Goal: Task Accomplishment & Management: Use online tool/utility

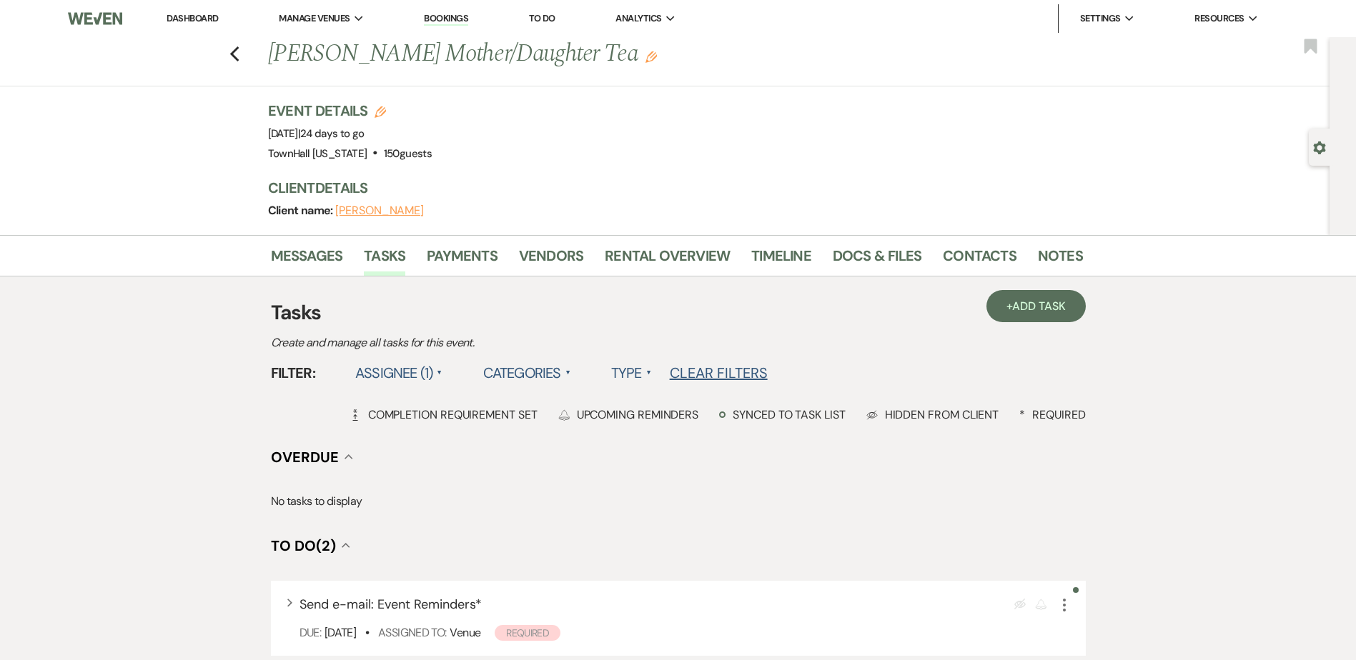
click at [205, 16] on link "Dashboard" at bounding box center [192, 18] width 51 height 12
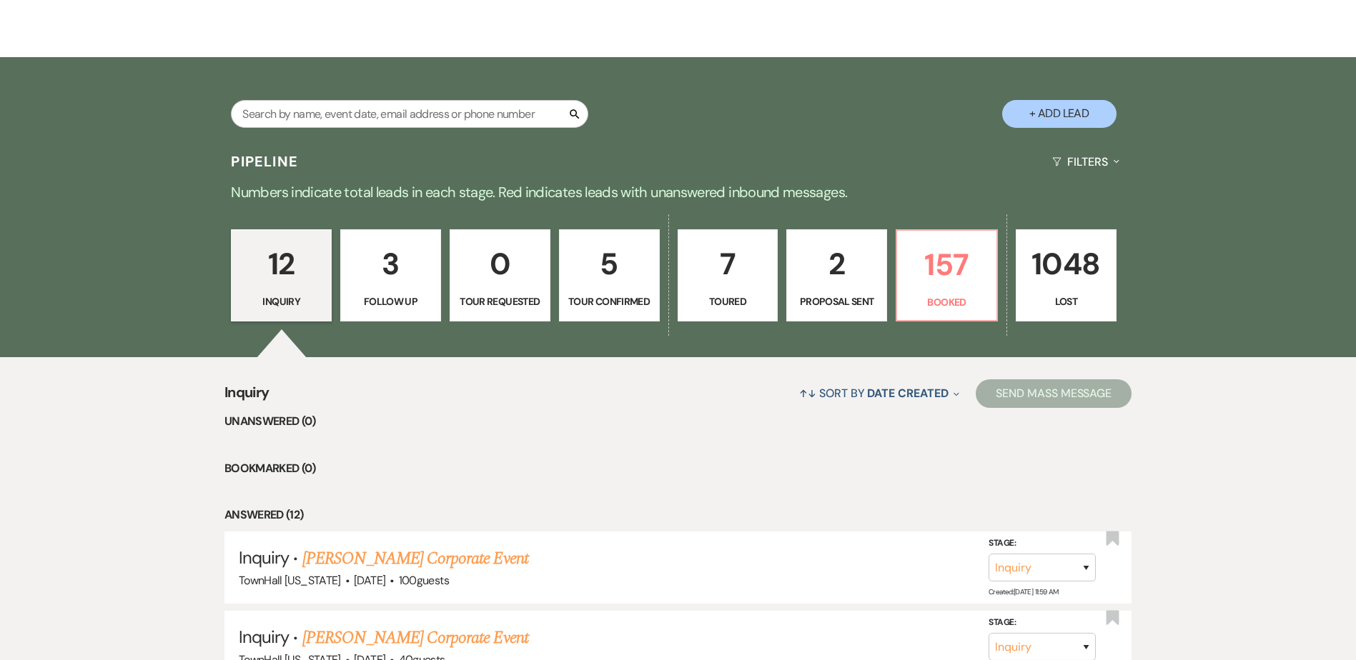
scroll to position [286, 0]
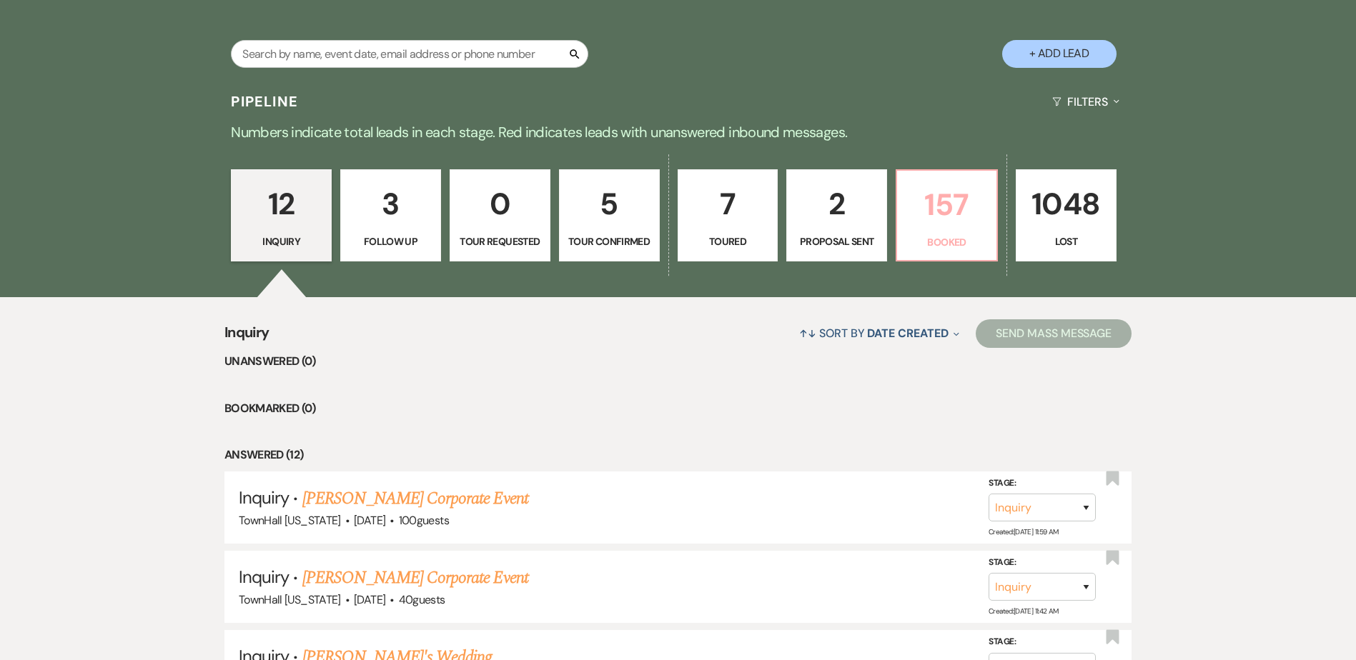
click at [906, 232] on link "157 Booked" at bounding box center [947, 215] width 102 height 93
select select "7"
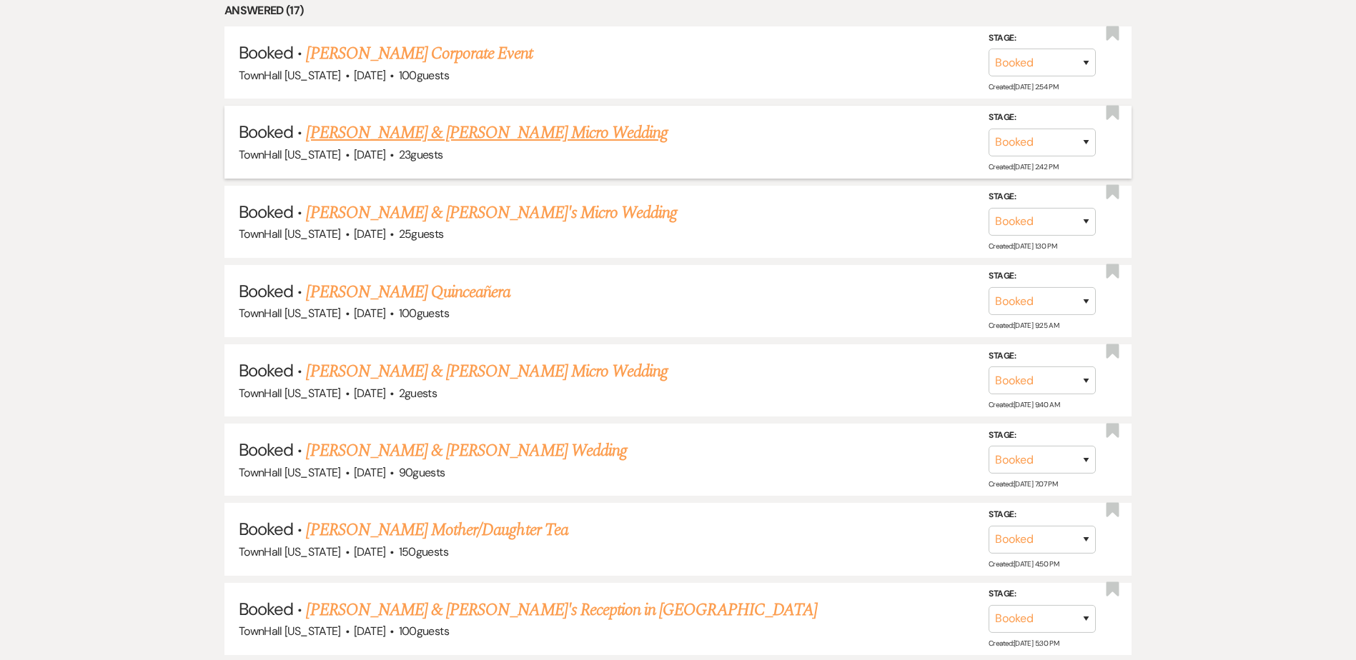
scroll to position [858, 0]
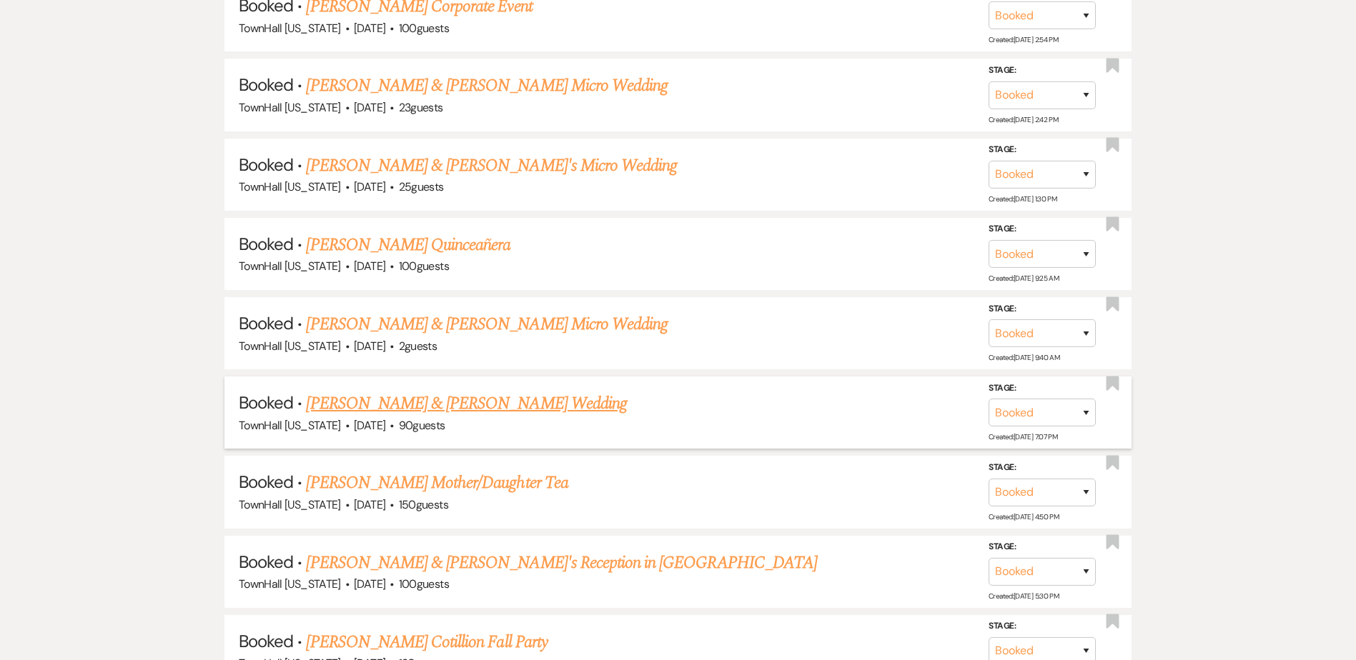
click at [452, 400] on link "[PERSON_NAME] & [PERSON_NAME] Wedding" at bounding box center [466, 404] width 320 height 26
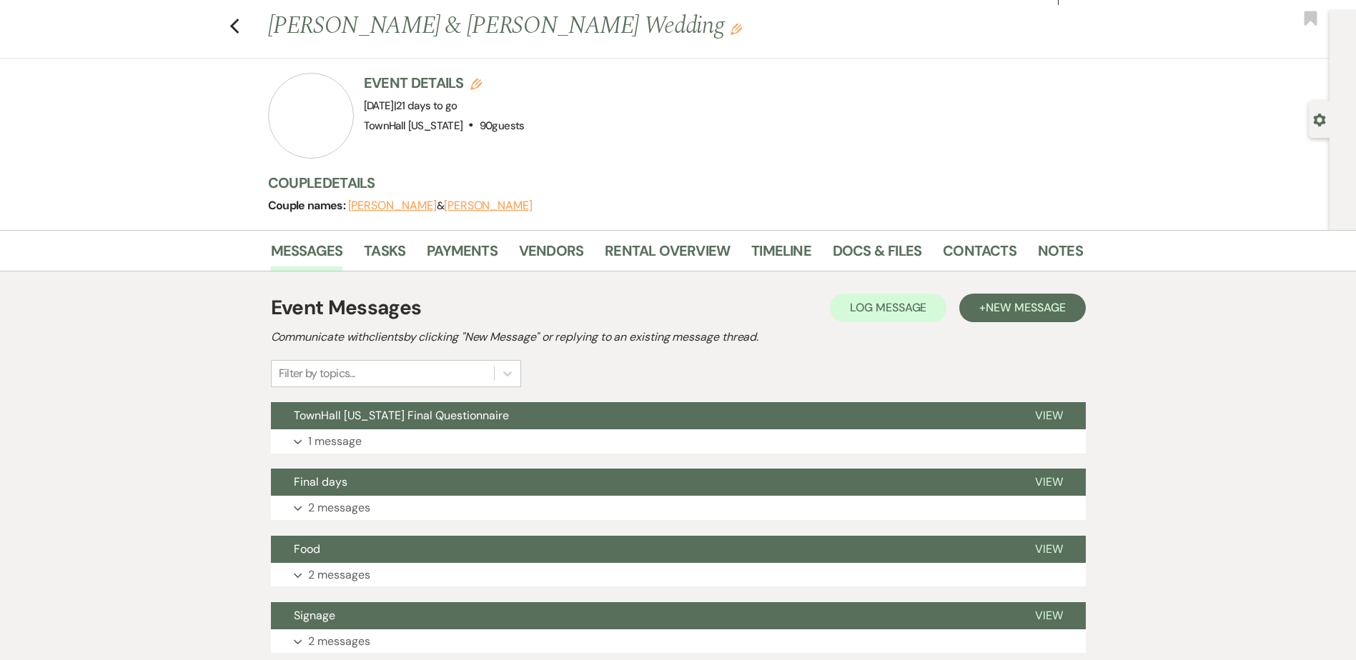
scroll to position [19, 0]
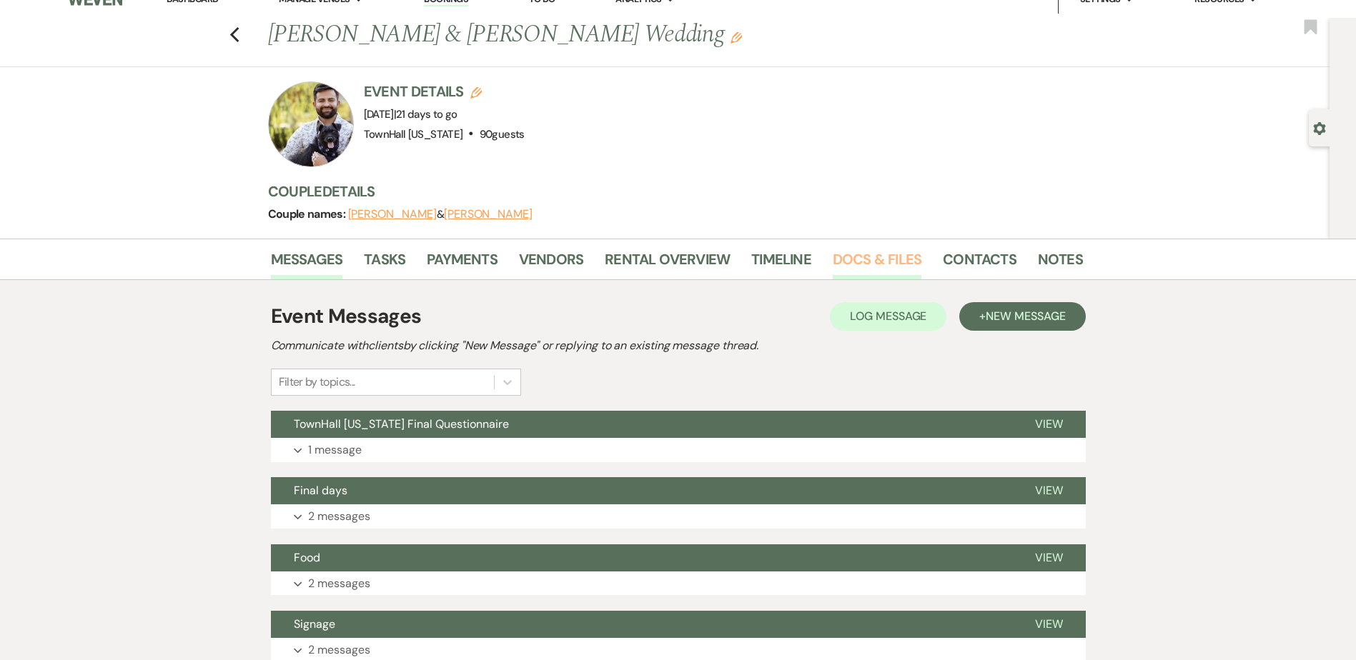
click at [865, 261] on link "Docs & Files" at bounding box center [877, 263] width 89 height 31
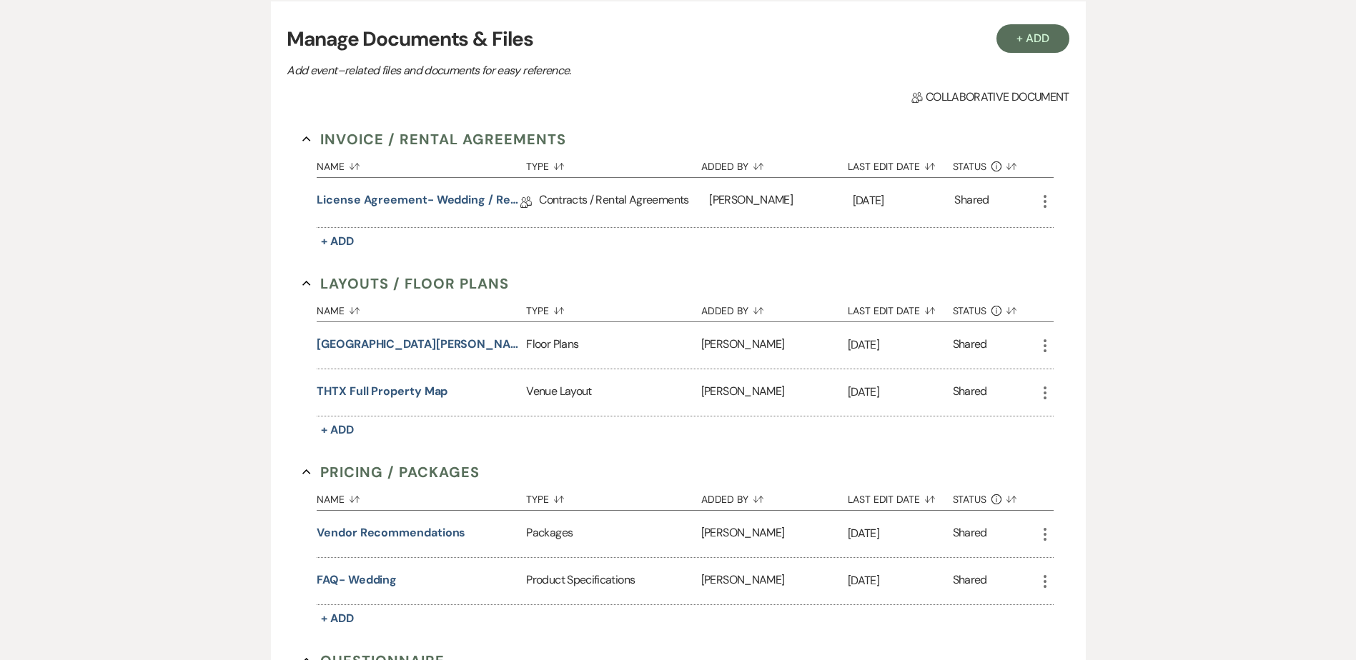
scroll to position [734, 0]
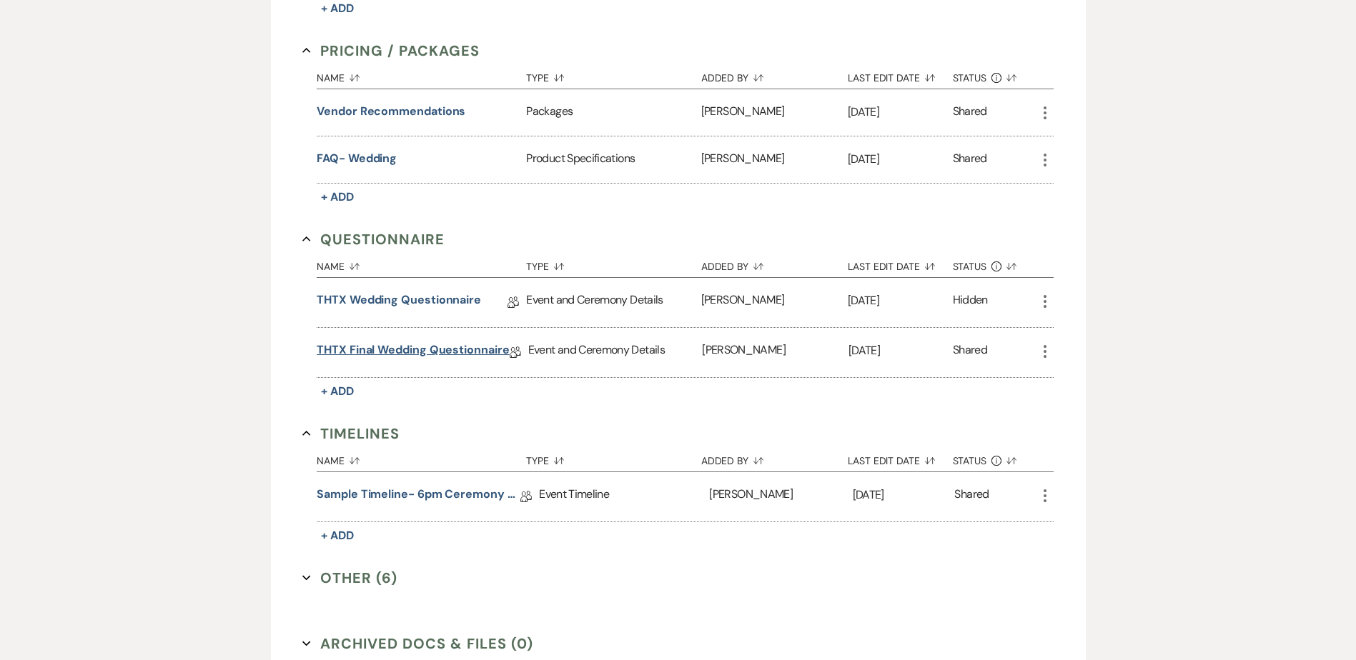
click at [390, 353] on link "THTX Final Wedding Questionnaire" at bounding box center [413, 353] width 192 height 22
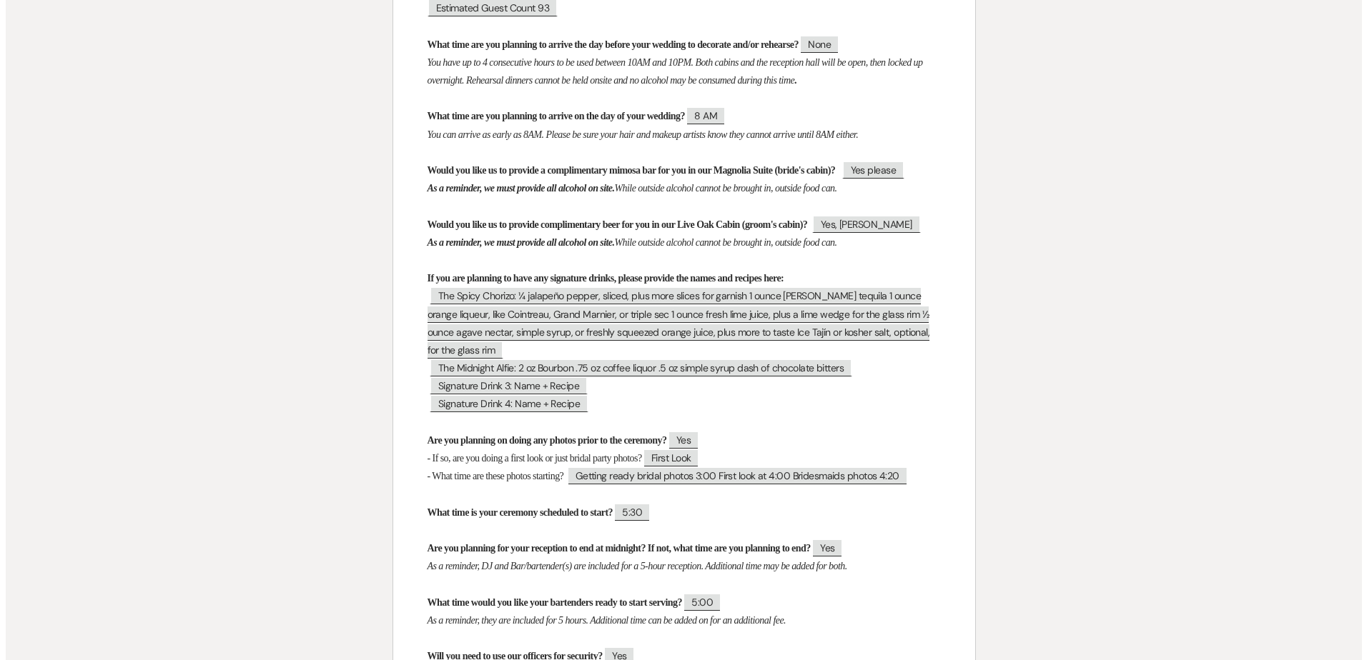
scroll to position [429, 0]
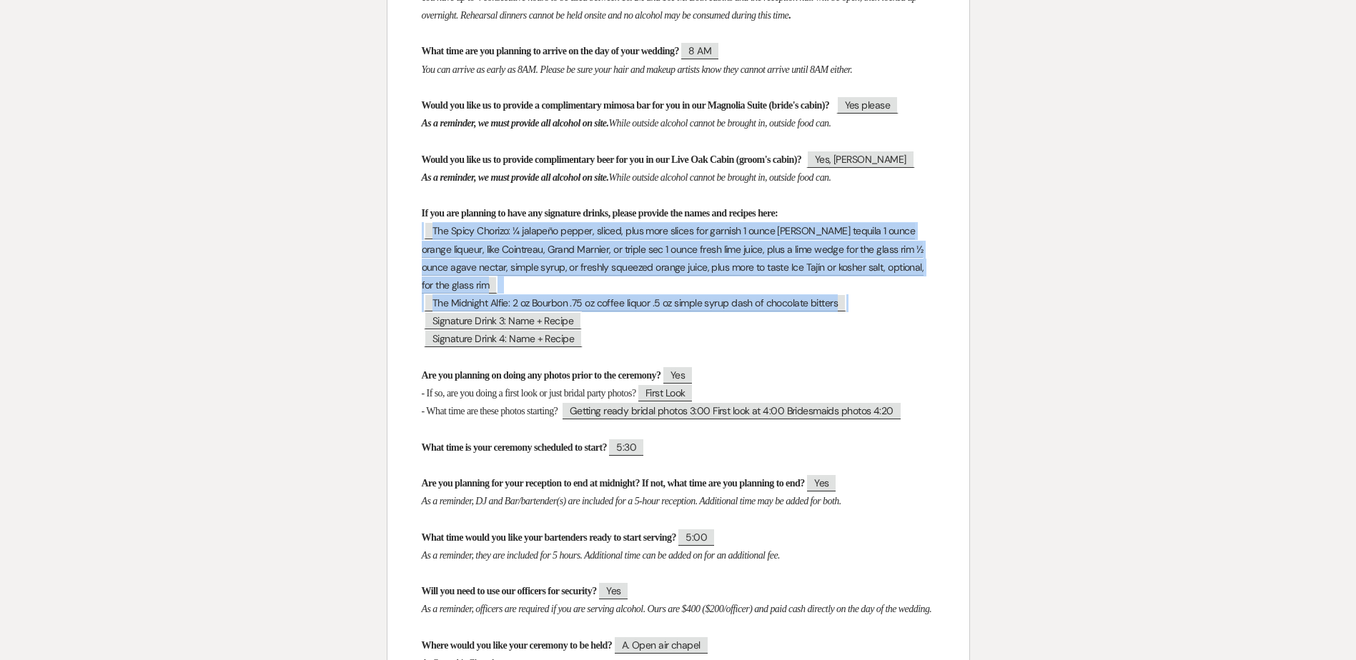
drag, startPoint x: 416, startPoint y: 266, endPoint x: 956, endPoint y: 340, distance: 545.5
copy div "﻿ The Spicy Chorizo: ¼ jalapeño pepper, sliced, plus more slices for garnish 1 …"
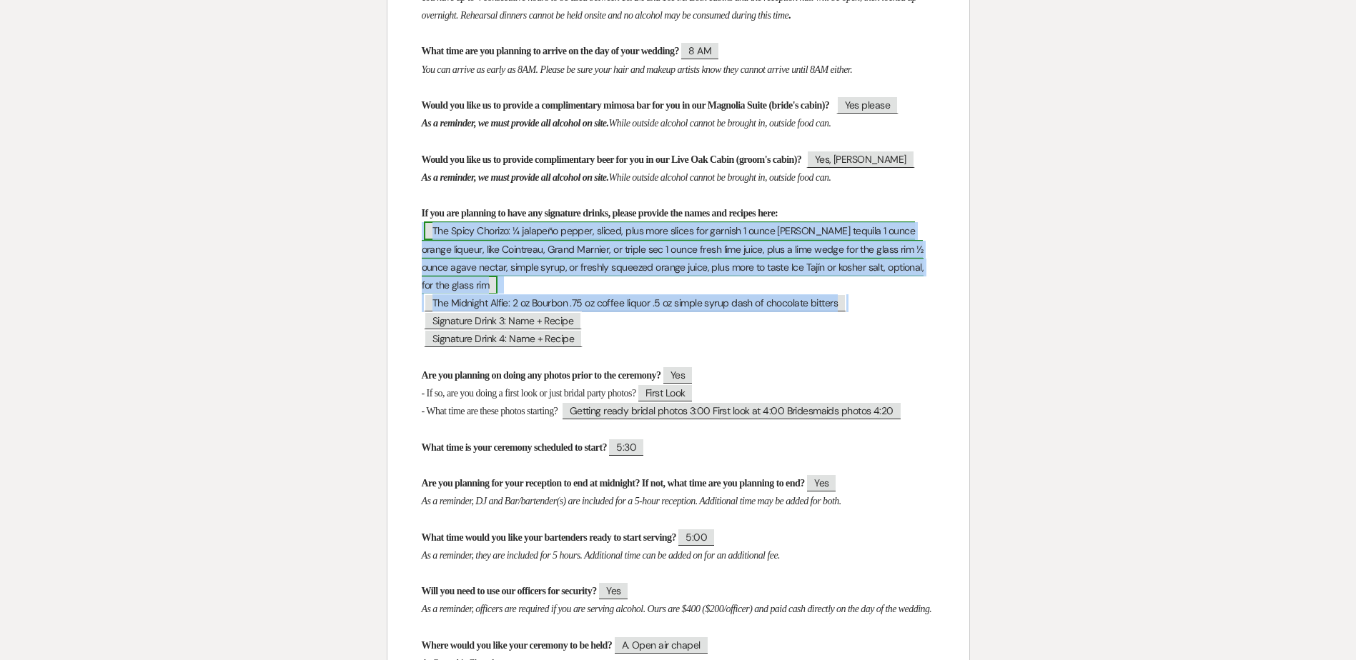
click at [515, 281] on span "The Spicy Chorizo: ¼ jalapeño pepper, sliced, plus more slices for garnish 1 ou…" at bounding box center [673, 258] width 502 height 73
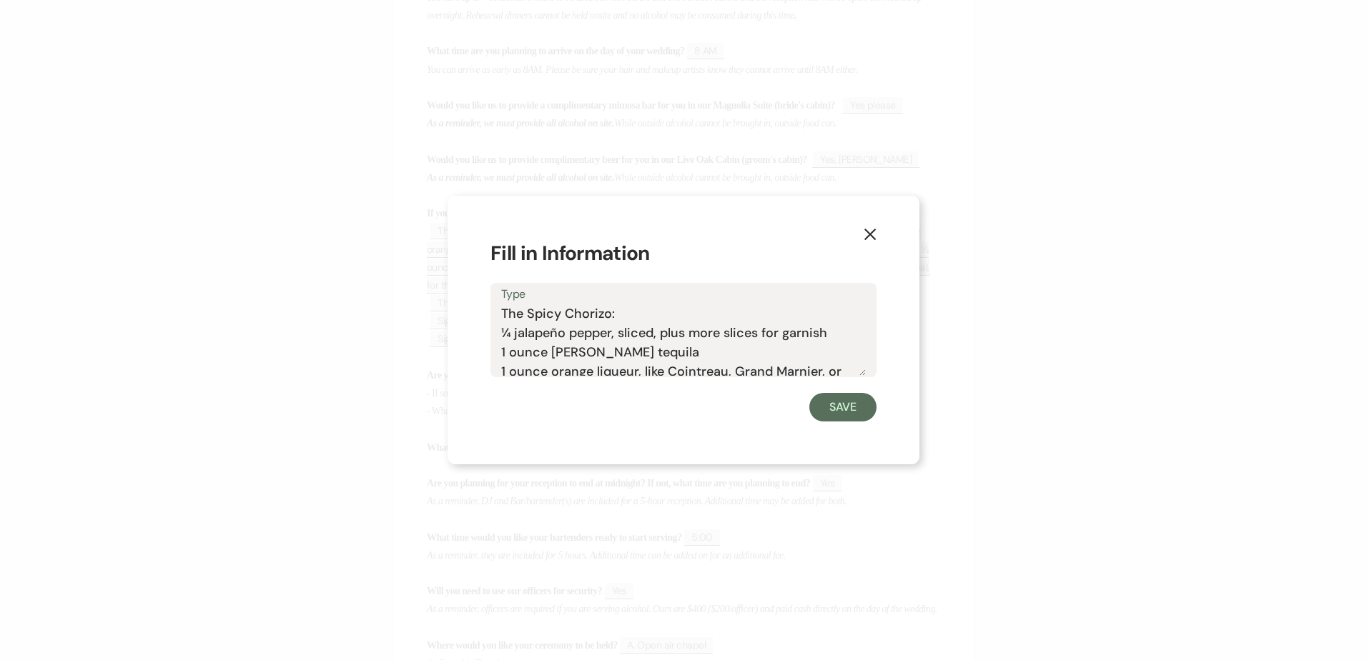
drag, startPoint x: 498, startPoint y: 317, endPoint x: 555, endPoint y: 318, distance: 57.2
click at [555, 318] on div "Type The Spicy Chorizo: ¼ jalapeño pepper, sliced, plus more slices for garnish…" at bounding box center [683, 330] width 386 height 95
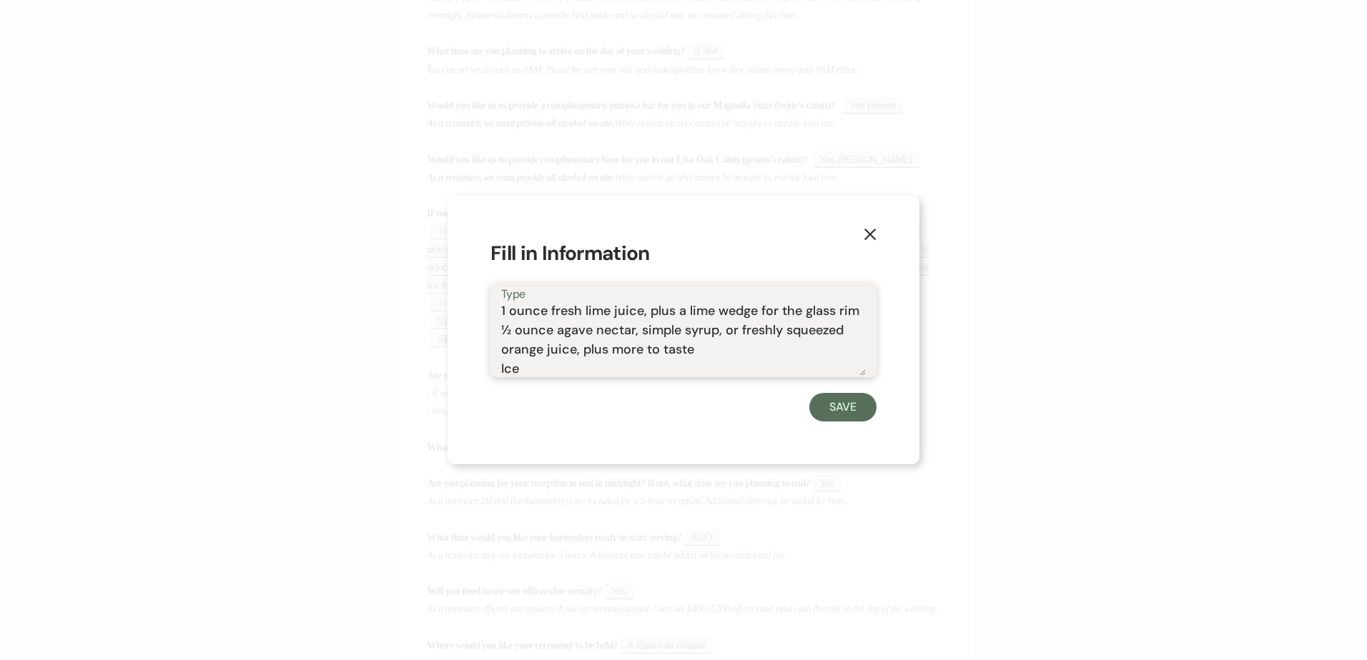
scroll to position [141, 0]
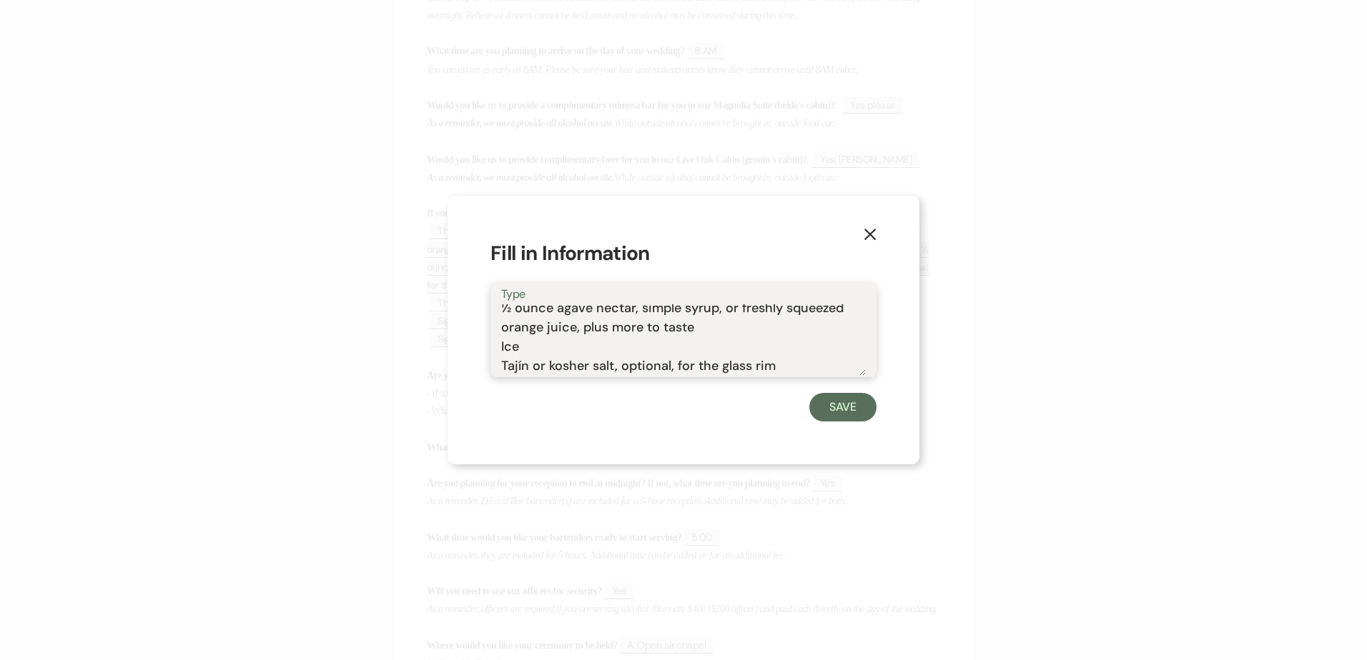
drag, startPoint x: 502, startPoint y: 312, endPoint x: 831, endPoint y: 365, distance: 332.3
click at [831, 365] on textarea "The Spicy Chorizo: ¼ jalapeño pepper, sliced, plus more slices for garnish 1 ou…" at bounding box center [683, 340] width 365 height 71
click at [864, 236] on icon "X" at bounding box center [869, 234] width 13 height 13
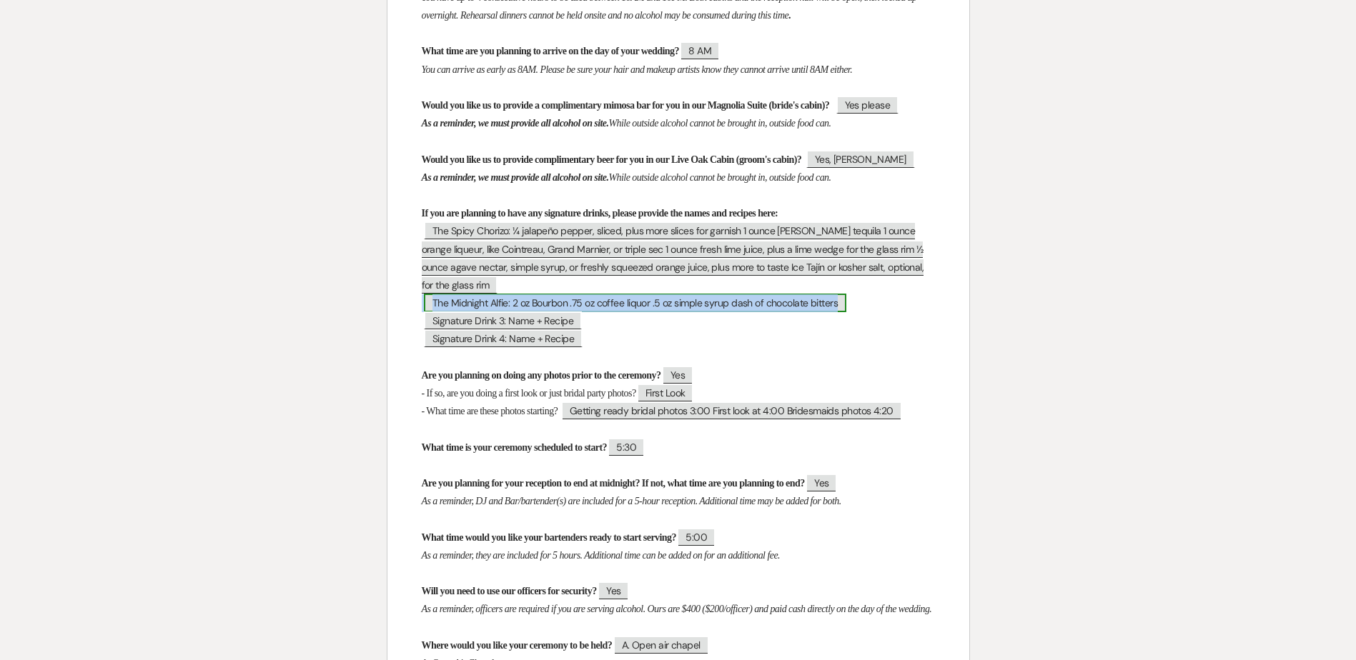
click at [448, 312] on span "The Midnight Alfie: 2 oz Bourbon .75 oz coffee liquor .5 oz simple syrup dash o…" at bounding box center [635, 303] width 422 height 19
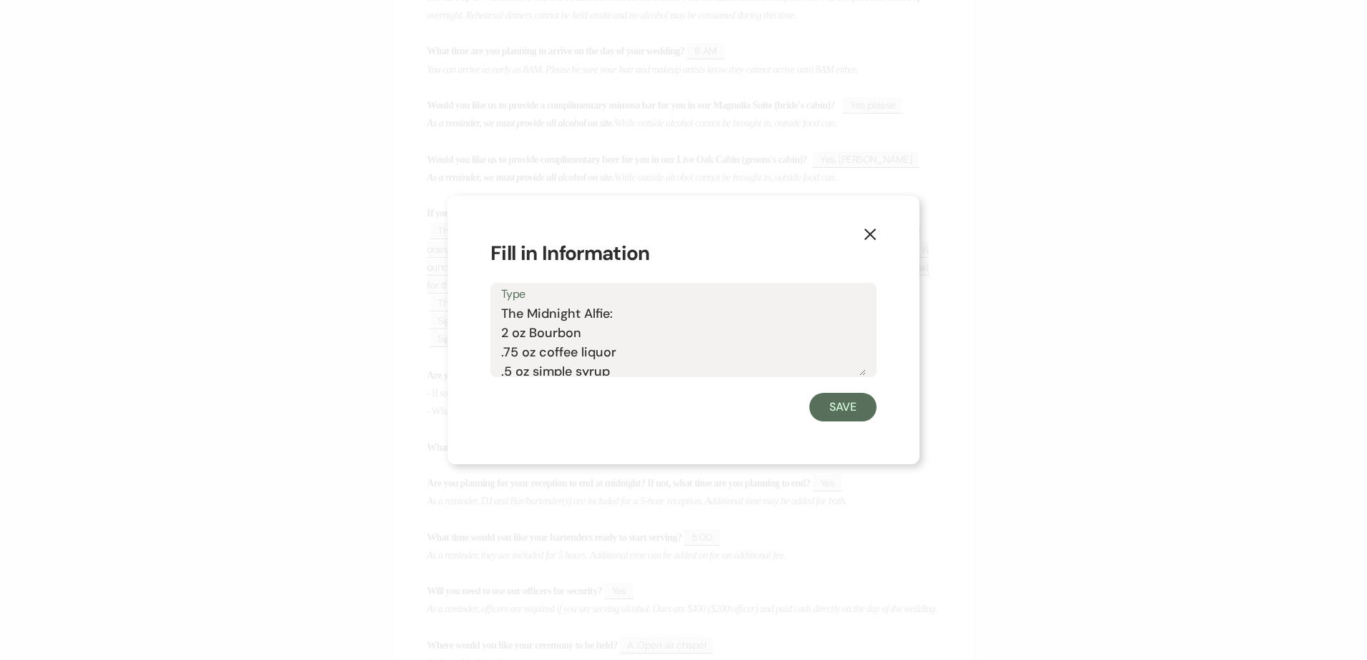
drag, startPoint x: 500, startPoint y: 312, endPoint x: 528, endPoint y: 318, distance: 27.8
click at [571, 330] on div "Type The Midnight Alfie: 2 oz Bourbon .75 oz coffee liquor .5 oz simple syrup d…" at bounding box center [683, 330] width 386 height 95
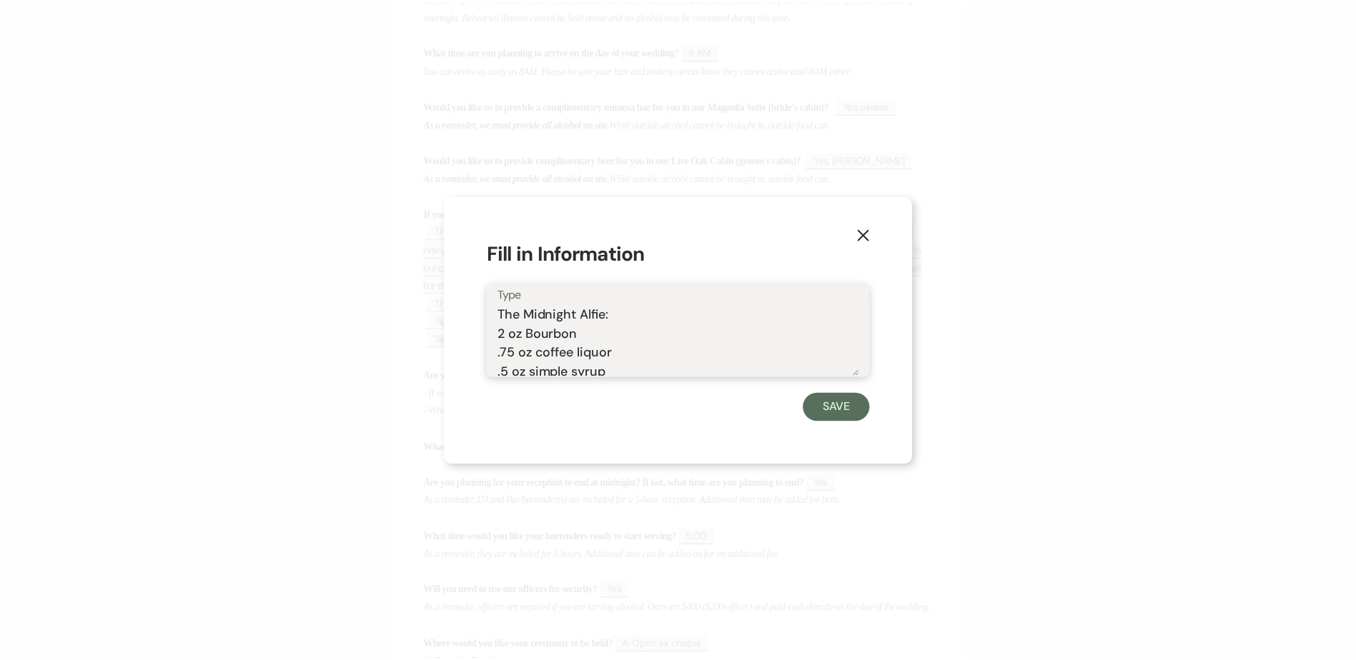
scroll to position [25, 0]
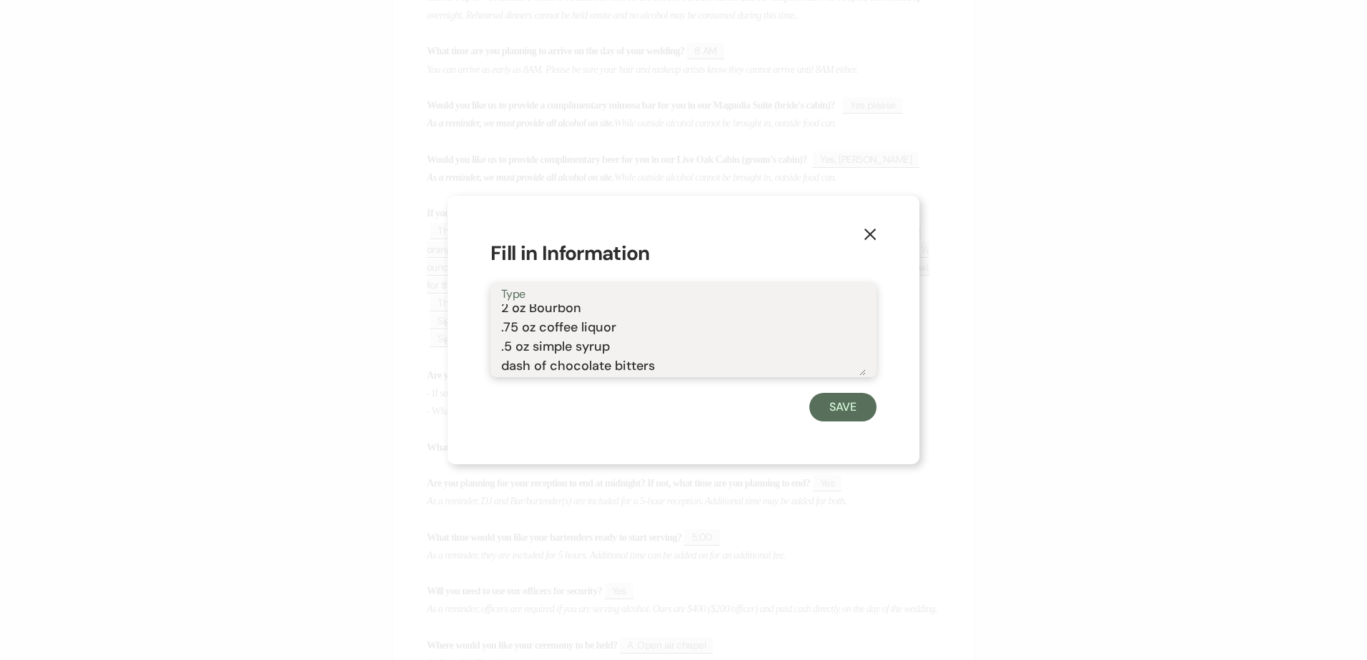
drag, startPoint x: 502, startPoint y: 313, endPoint x: 693, endPoint y: 371, distance: 200.1
click at [693, 371] on textarea "The Midnight Alfie: 2 oz Bourbon .75 oz coffee liquor .5 oz simple syrup dash o…" at bounding box center [683, 340] width 365 height 71
click at [867, 234] on icon "X" at bounding box center [869, 234] width 13 height 13
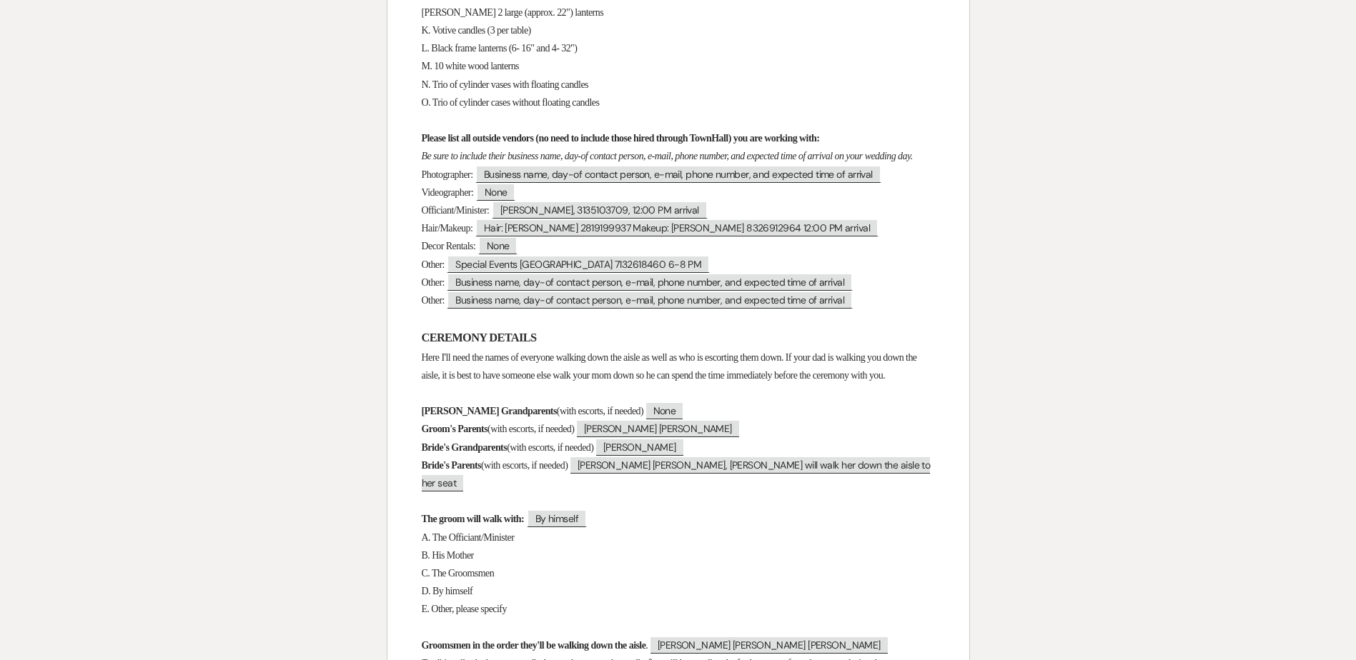
scroll to position [2144, 0]
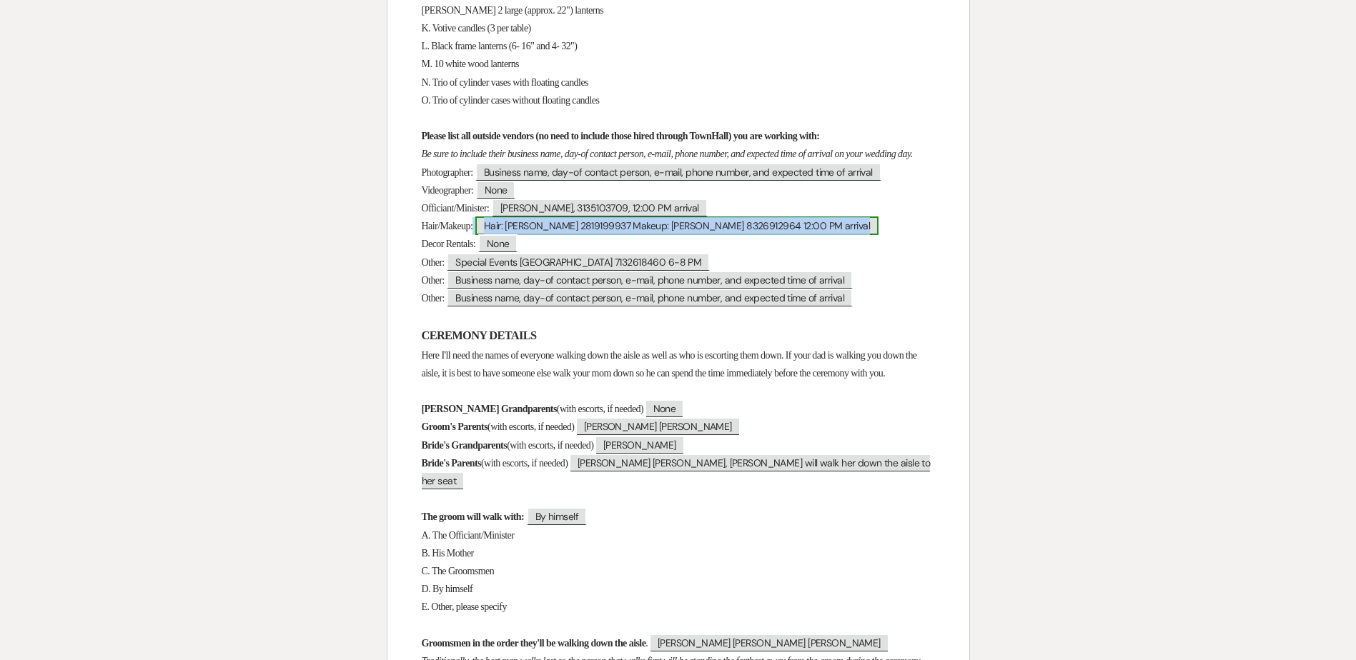
click at [515, 235] on span "Hair: [PERSON_NAME] 2819199937 Makeup: [PERSON_NAME] 8326912964 12:00 PM arrival" at bounding box center [676, 226] width 403 height 19
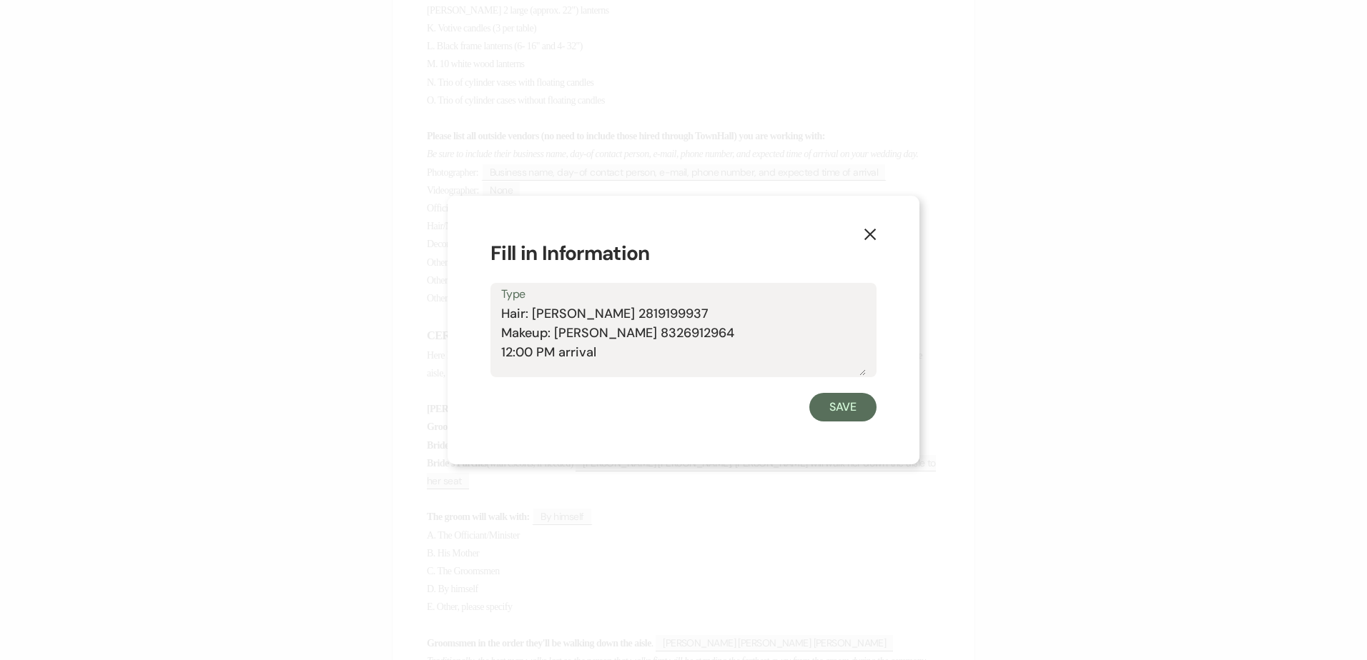
click at [509, 316] on div "Type Hair: [PERSON_NAME] 2819199937 Makeup: [PERSON_NAME] 8326912964 12:00 PM a…" at bounding box center [683, 330] width 386 height 95
drag, startPoint x: 501, startPoint y: 310, endPoint x: 641, endPoint y: 386, distance: 159.3
click at [641, 386] on form "Fill in Information Type Hair: [PERSON_NAME] 2819199937 Makeup: [PERSON_NAME] 8…" at bounding box center [683, 331] width 386 height 184
click at [829, 407] on button "Save" at bounding box center [842, 407] width 67 height 29
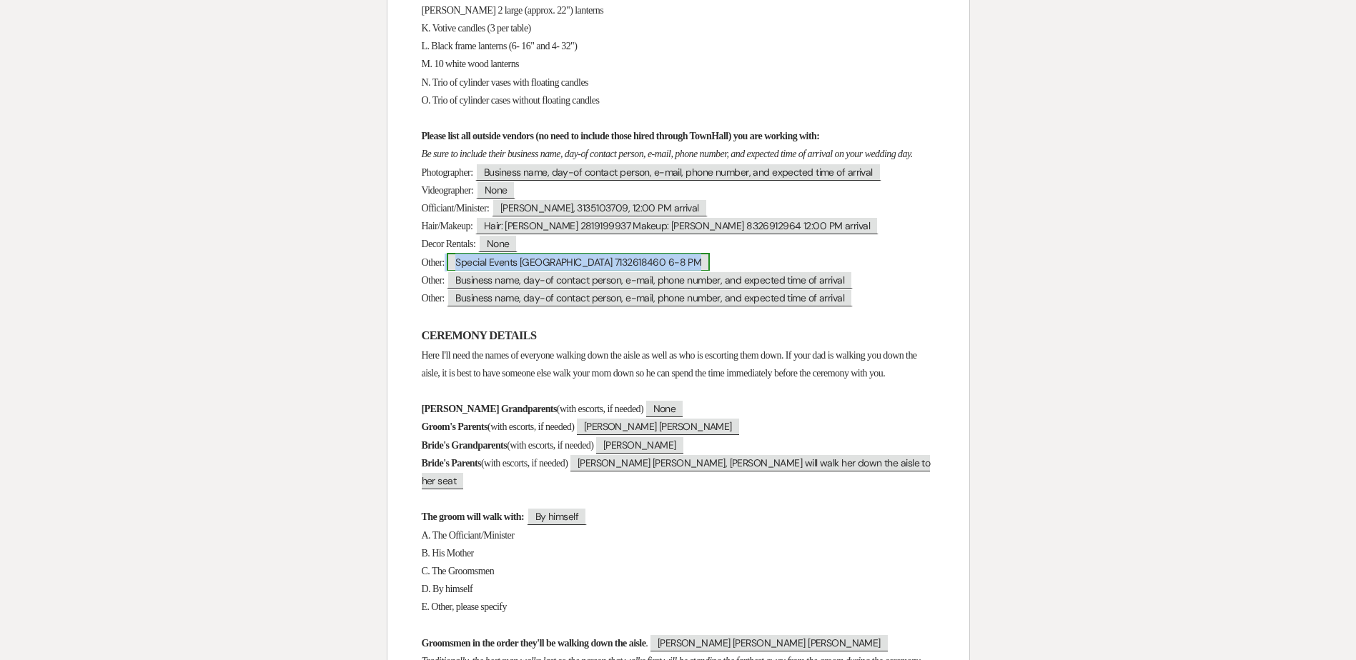
click at [634, 272] on span "Special Events [GEOGRAPHIC_DATA] 7132618460 6-8 PM" at bounding box center [578, 262] width 263 height 19
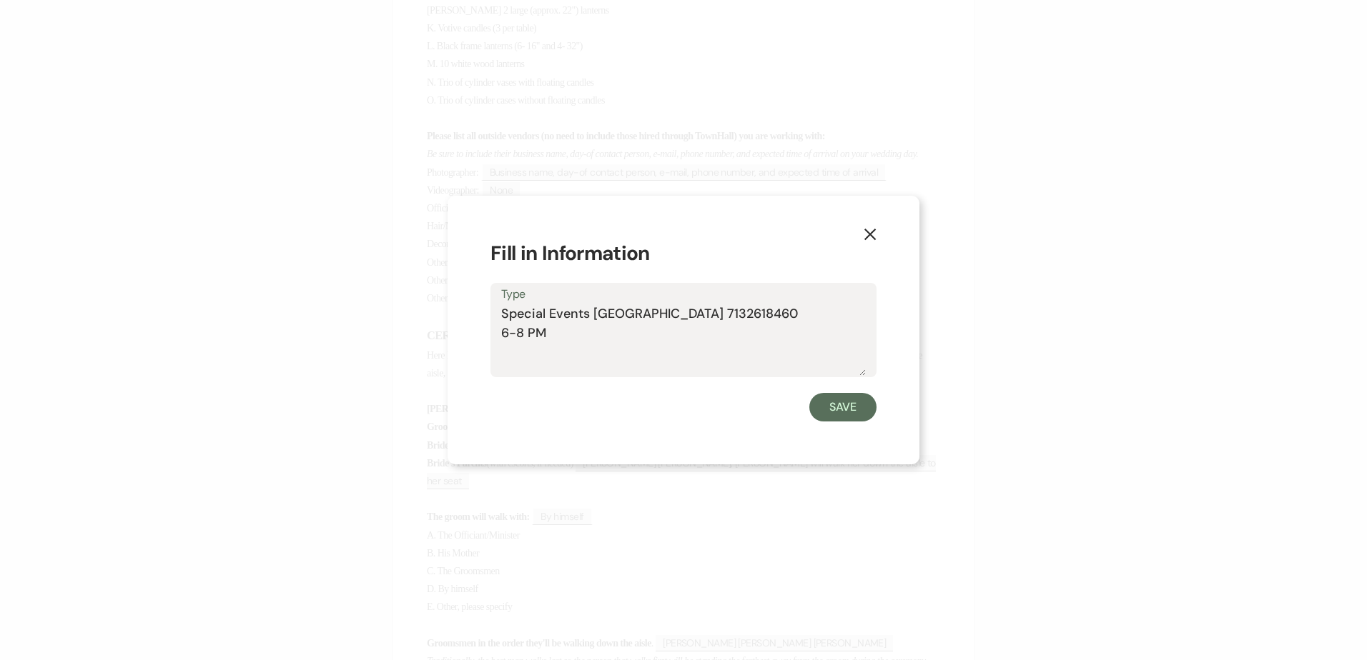
drag, startPoint x: 593, startPoint y: 343, endPoint x: 458, endPoint y: 295, distance: 142.7
click at [460, 295] on div "X Fill in Information Type Special Events [GEOGRAPHIC_DATA] 7132618460 6-8 PM S…" at bounding box center [683, 330] width 472 height 269
drag, startPoint x: 866, startPoint y: 408, endPoint x: 856, endPoint y: 403, distance: 10.6
click at [864, 404] on button "Save" at bounding box center [842, 407] width 67 height 29
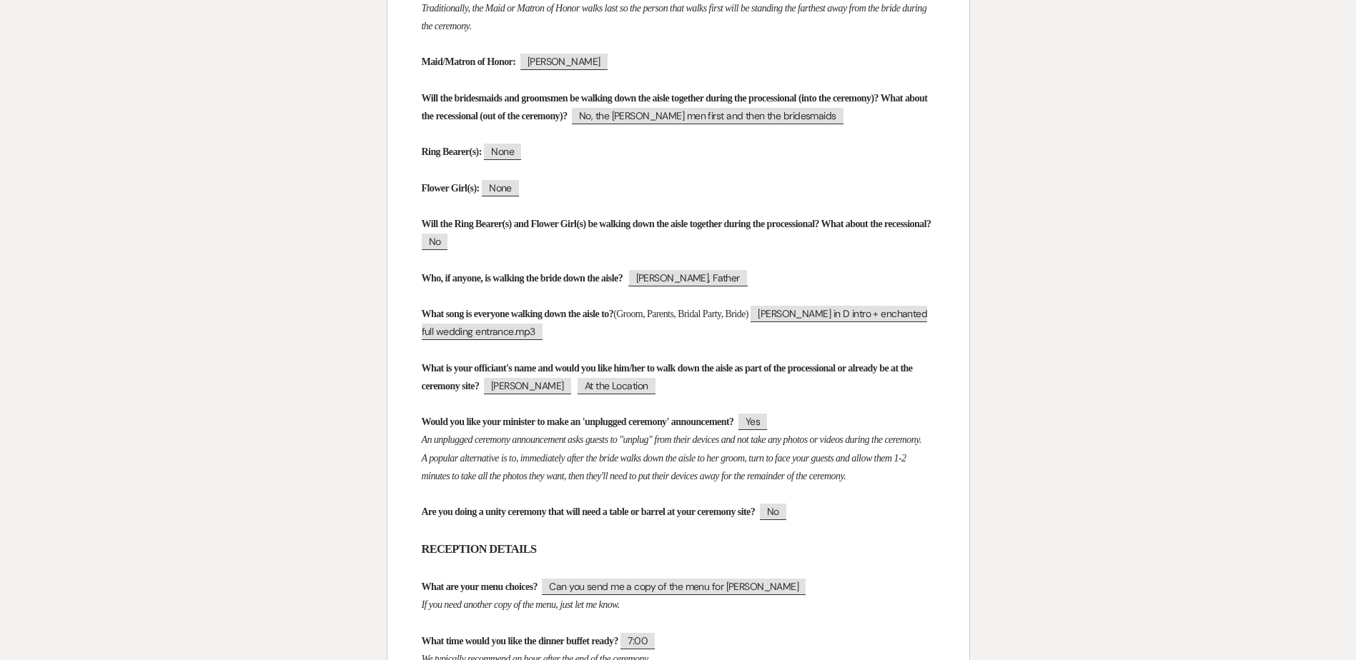
scroll to position [2806, 0]
